Goal: Task Accomplishment & Management: Use online tool/utility

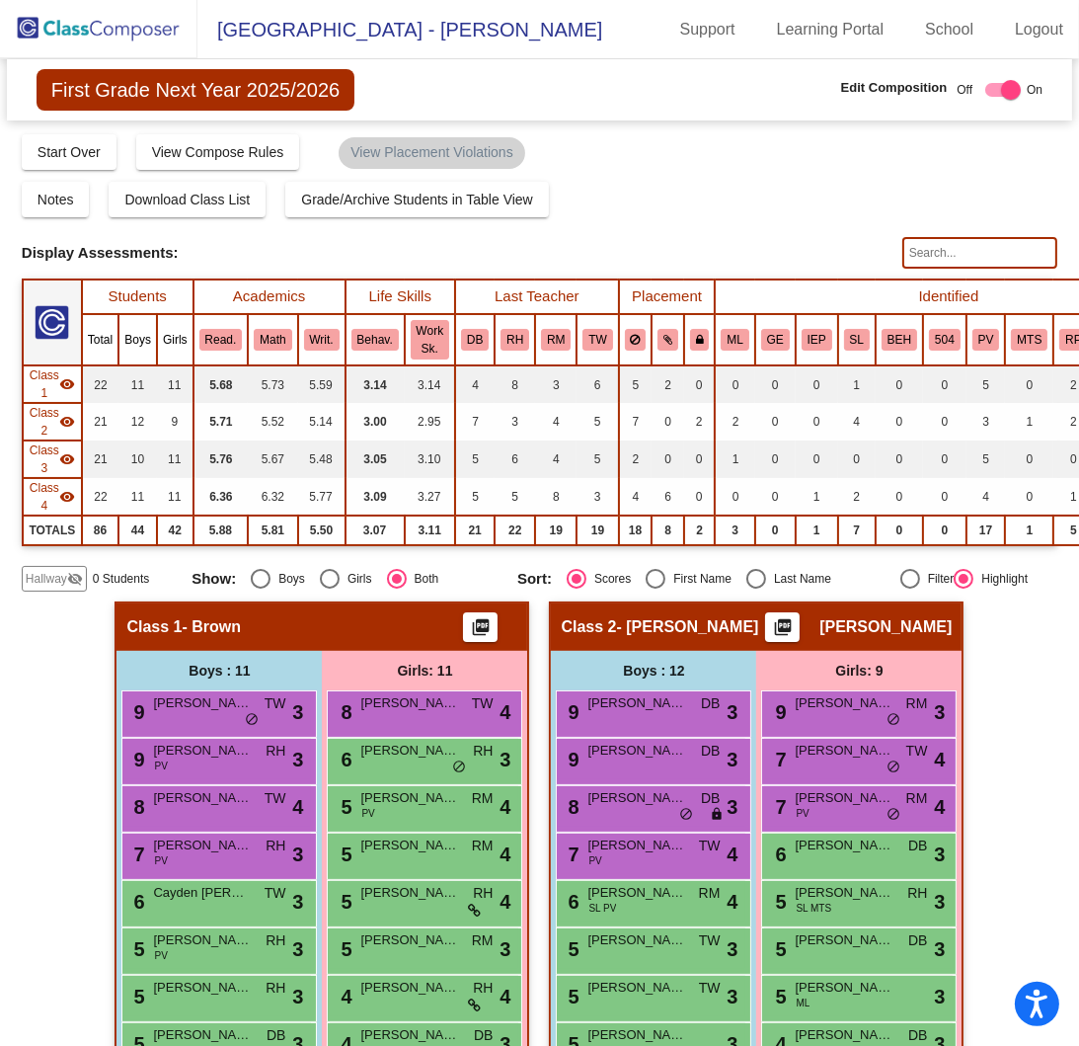
click at [119, 37] on img at bounding box center [99, 29] width 198 height 58
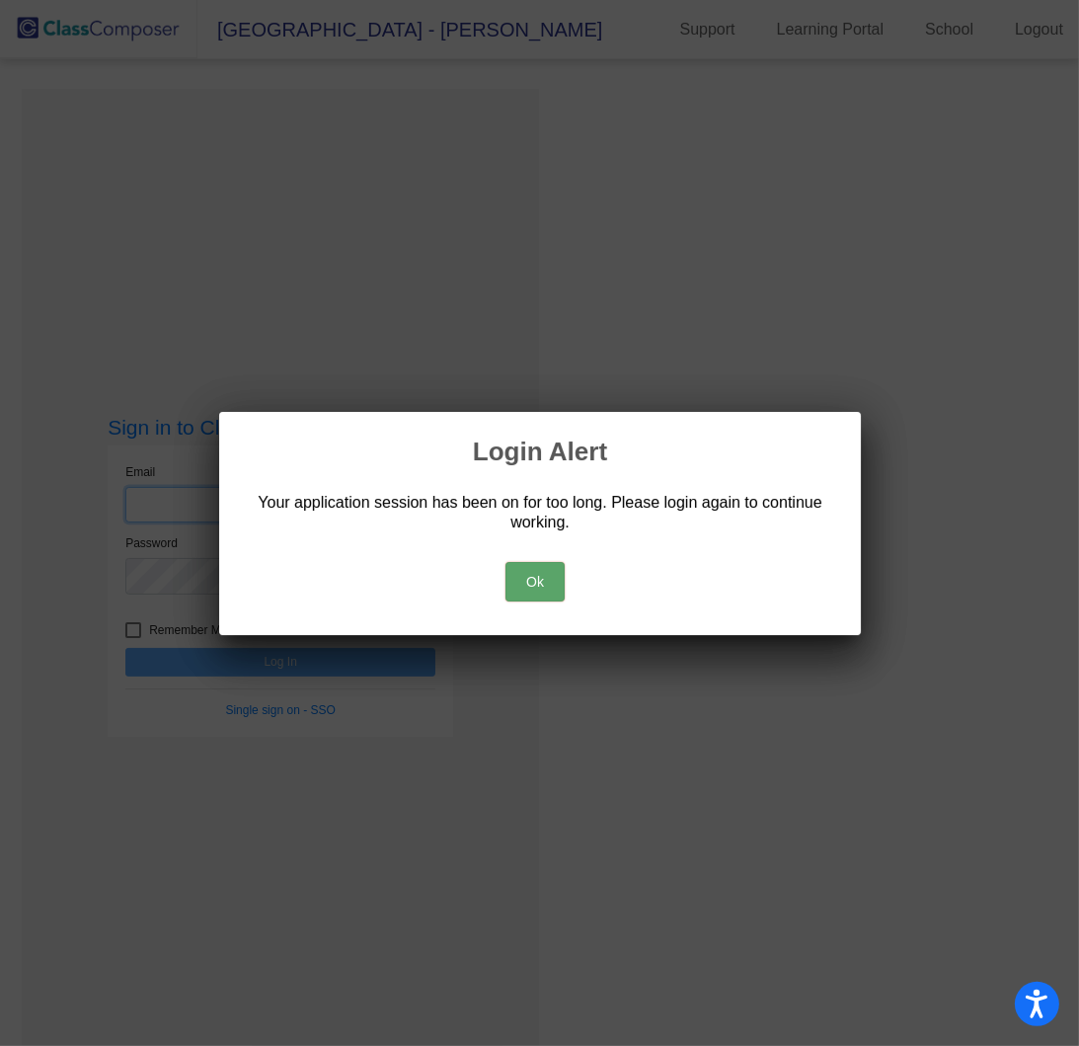
type input "[PERSON_NAME][EMAIL_ADDRESS][PERSON_NAME][DOMAIN_NAME]"
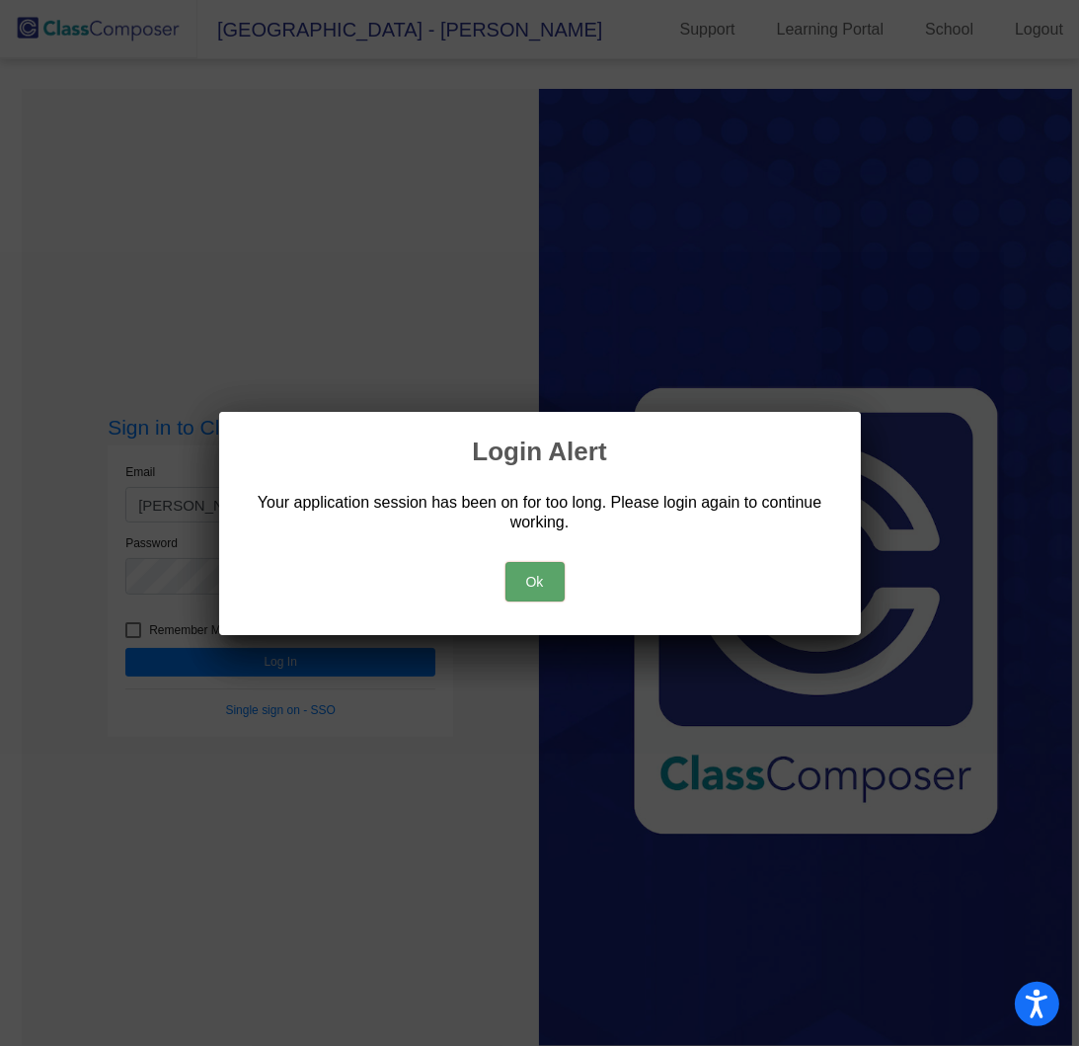
click at [538, 588] on button "Ok" at bounding box center [535, 582] width 59 height 40
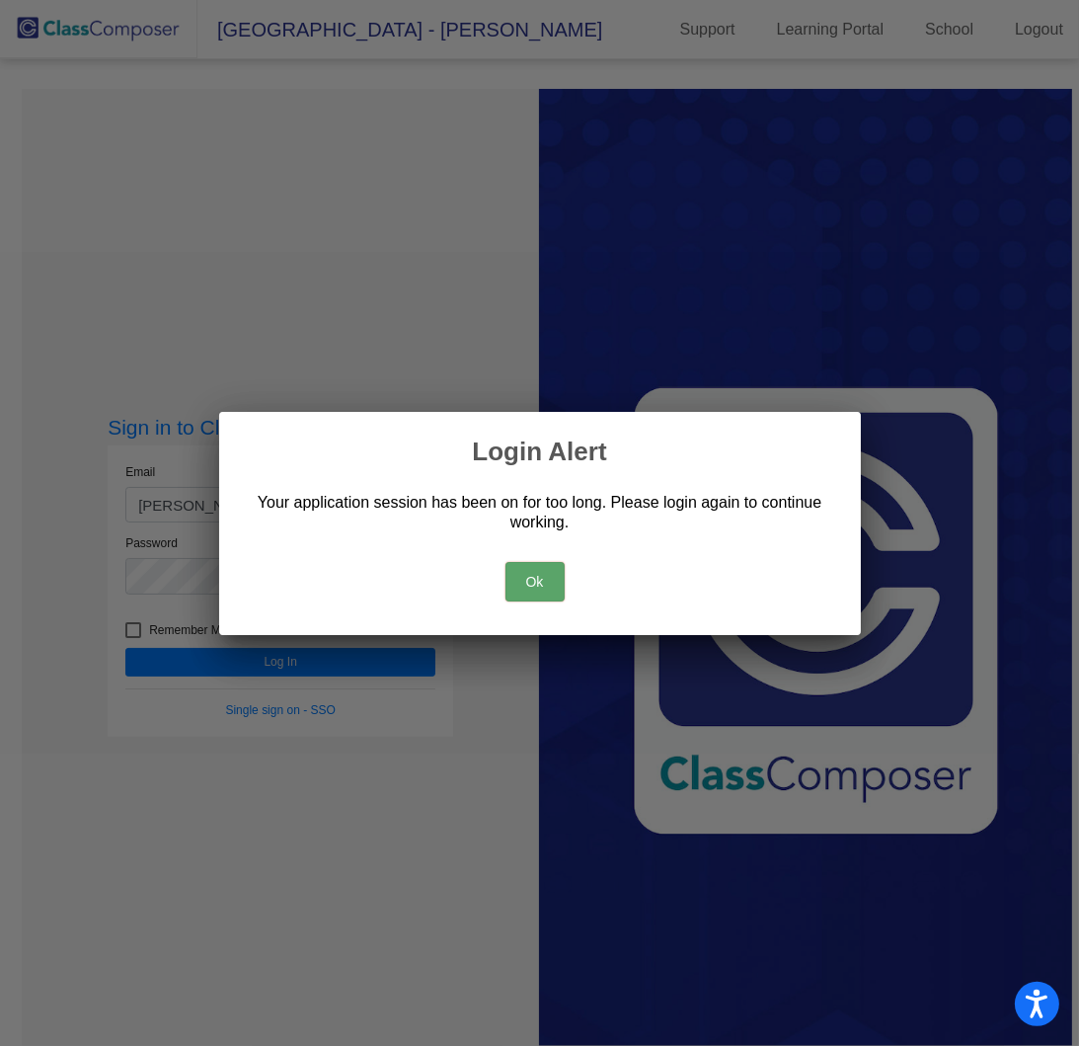
click at [538, 588] on button "Ok" at bounding box center [535, 582] width 59 height 40
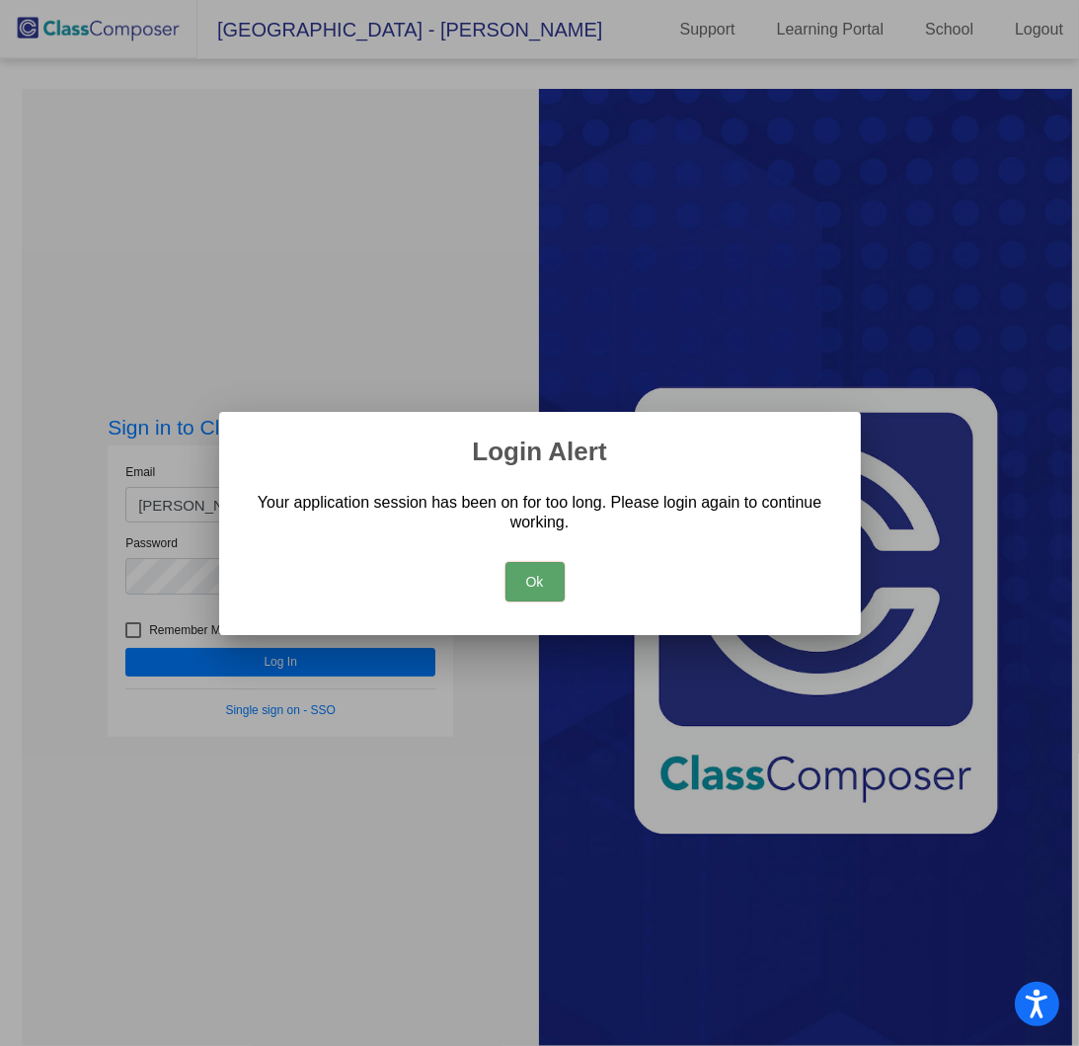
click at [538, 588] on button "Ok" at bounding box center [535, 582] width 59 height 40
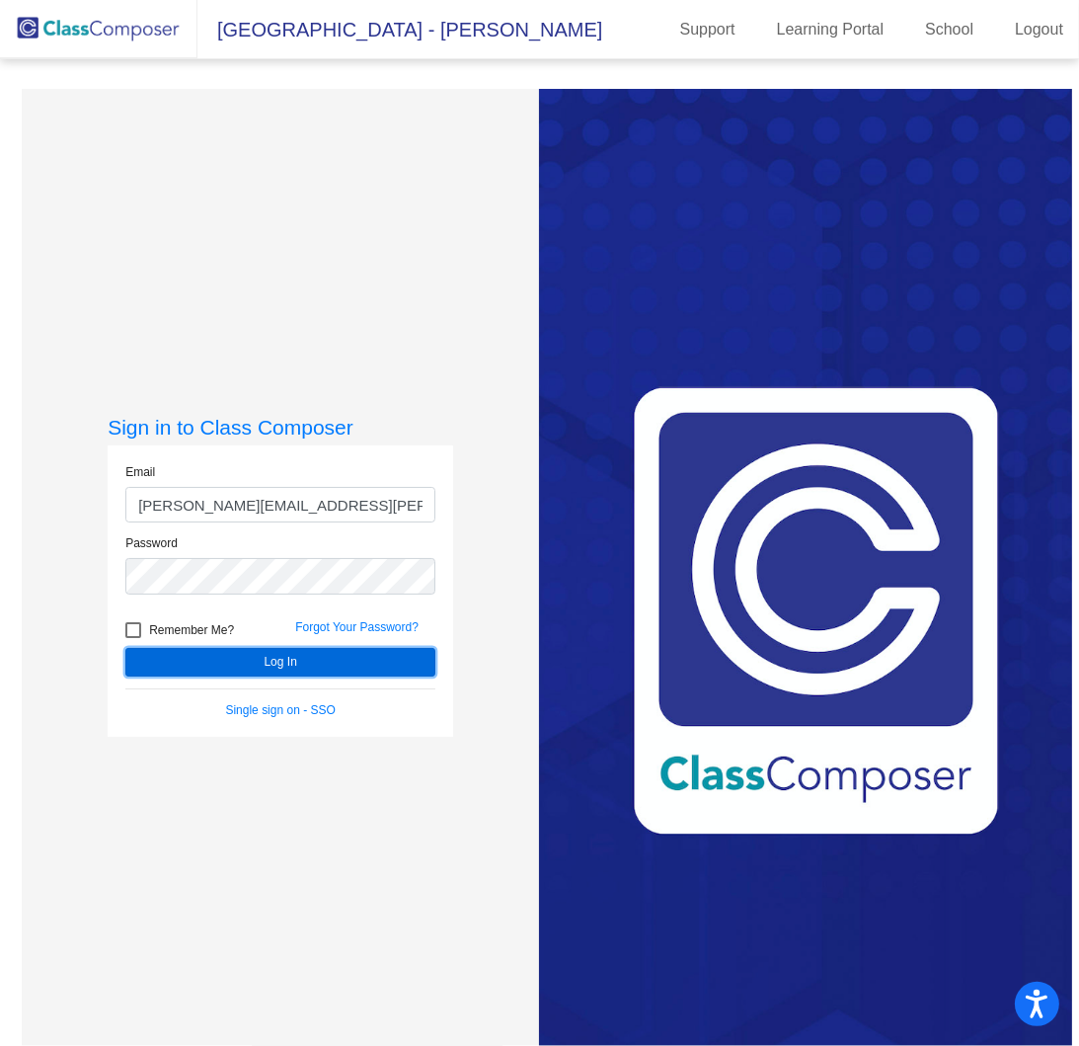
click at [289, 664] on button "Log In" at bounding box center [280, 662] width 310 height 29
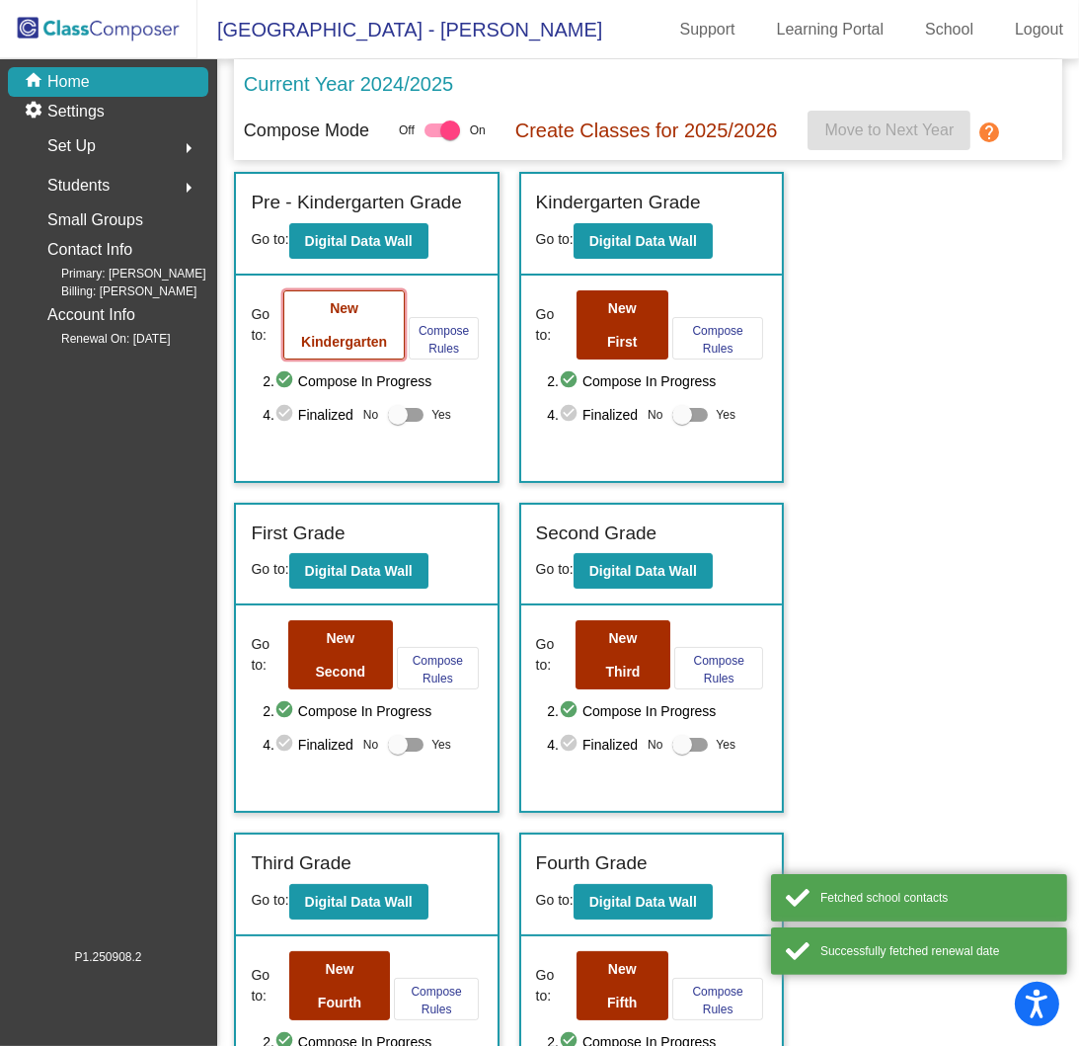
click at [353, 320] on button "New Kindergarten" at bounding box center [343, 324] width 121 height 69
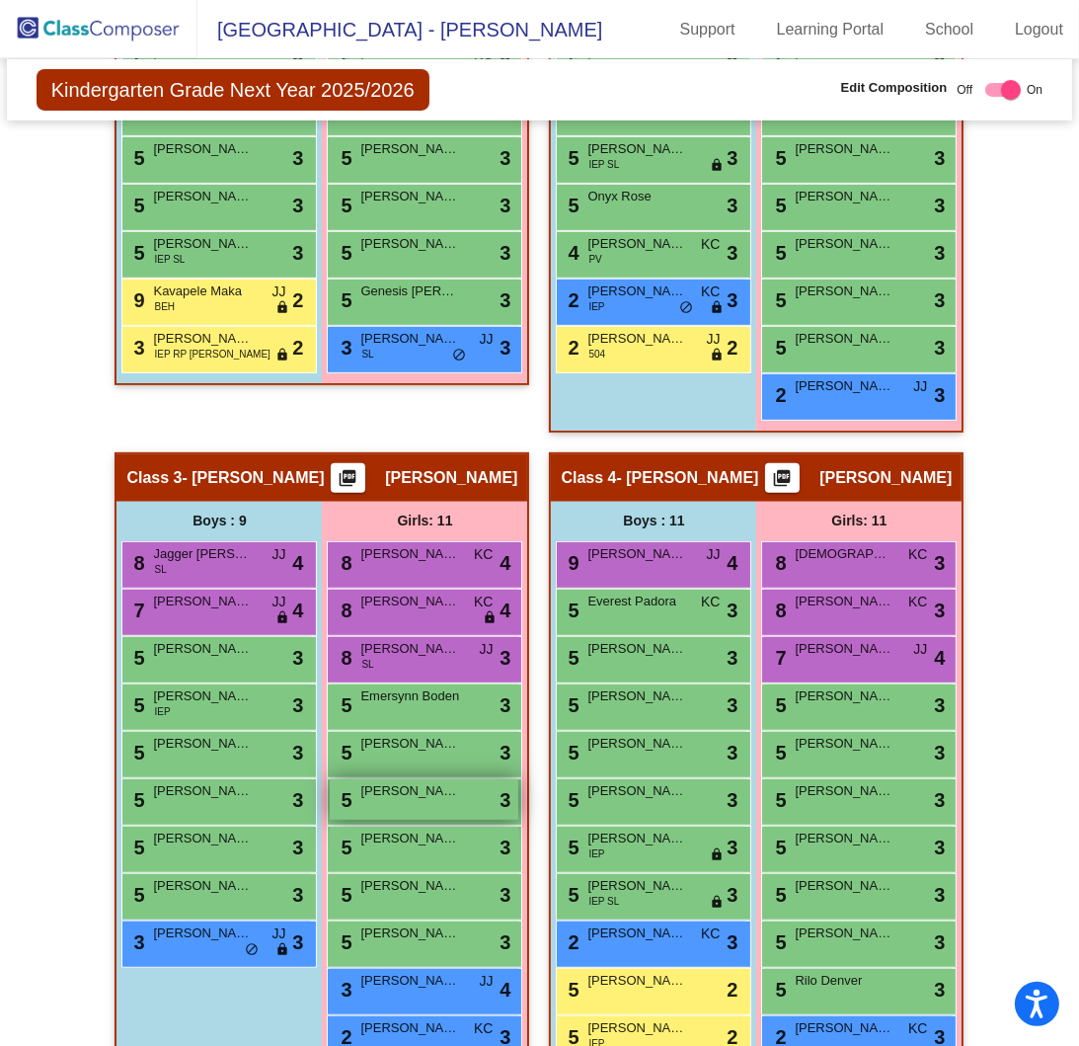
scroll to position [757, 0]
